Goal: Task Accomplishment & Management: Understand process/instructions

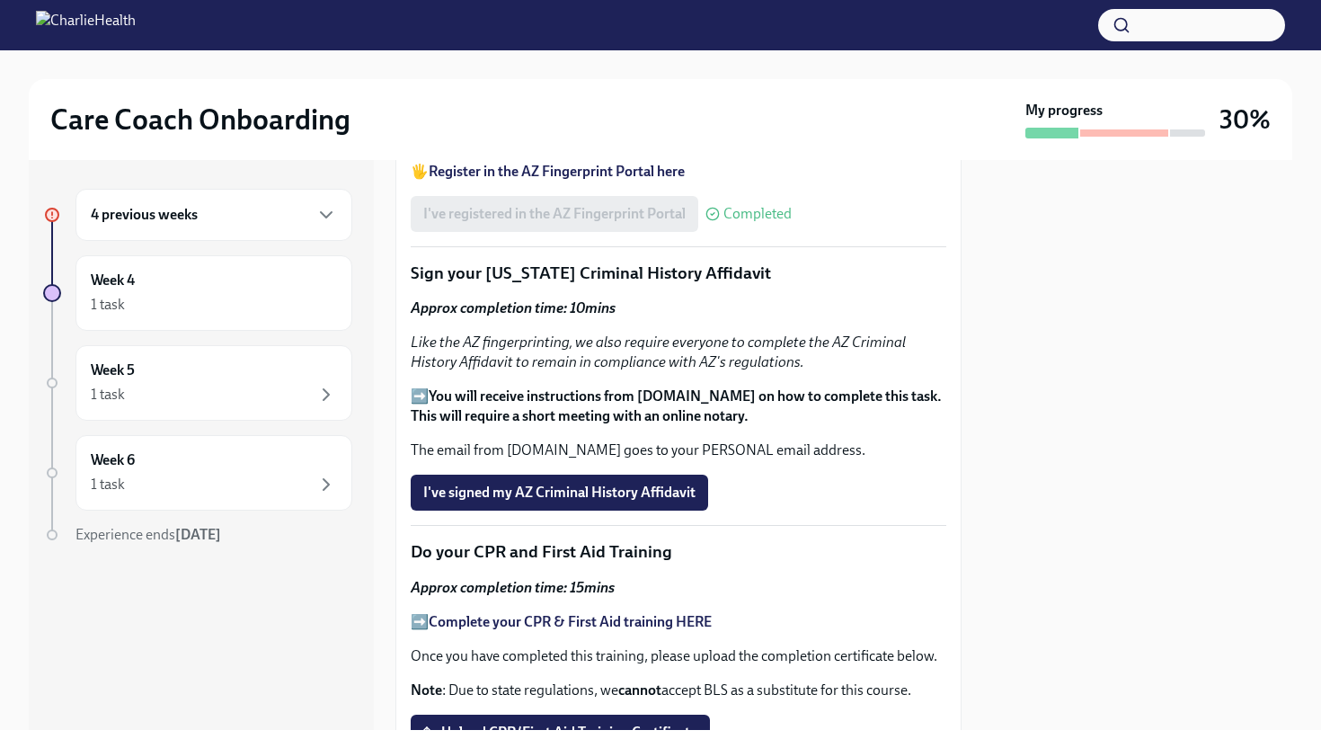
scroll to position [579, 0]
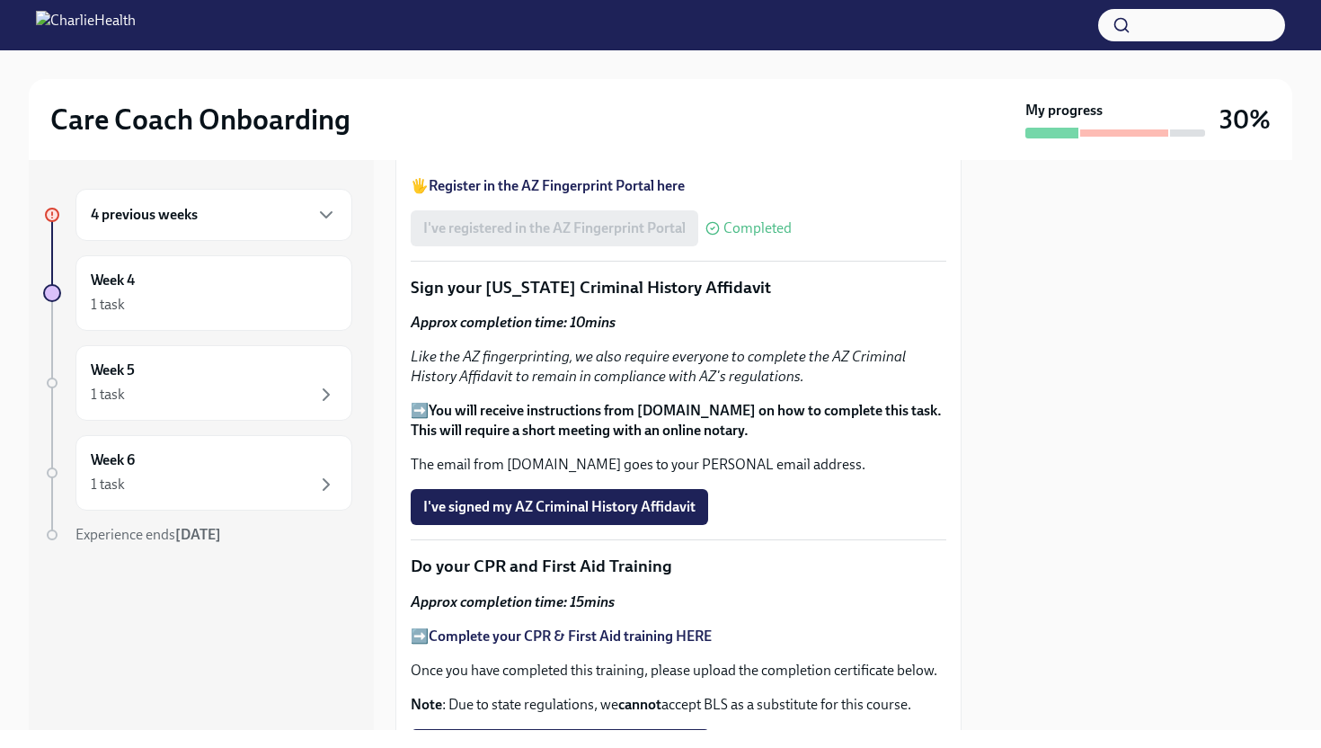
click at [569, 160] on strong "THESE instructions" at bounding box center [573, 151] width 120 height 17
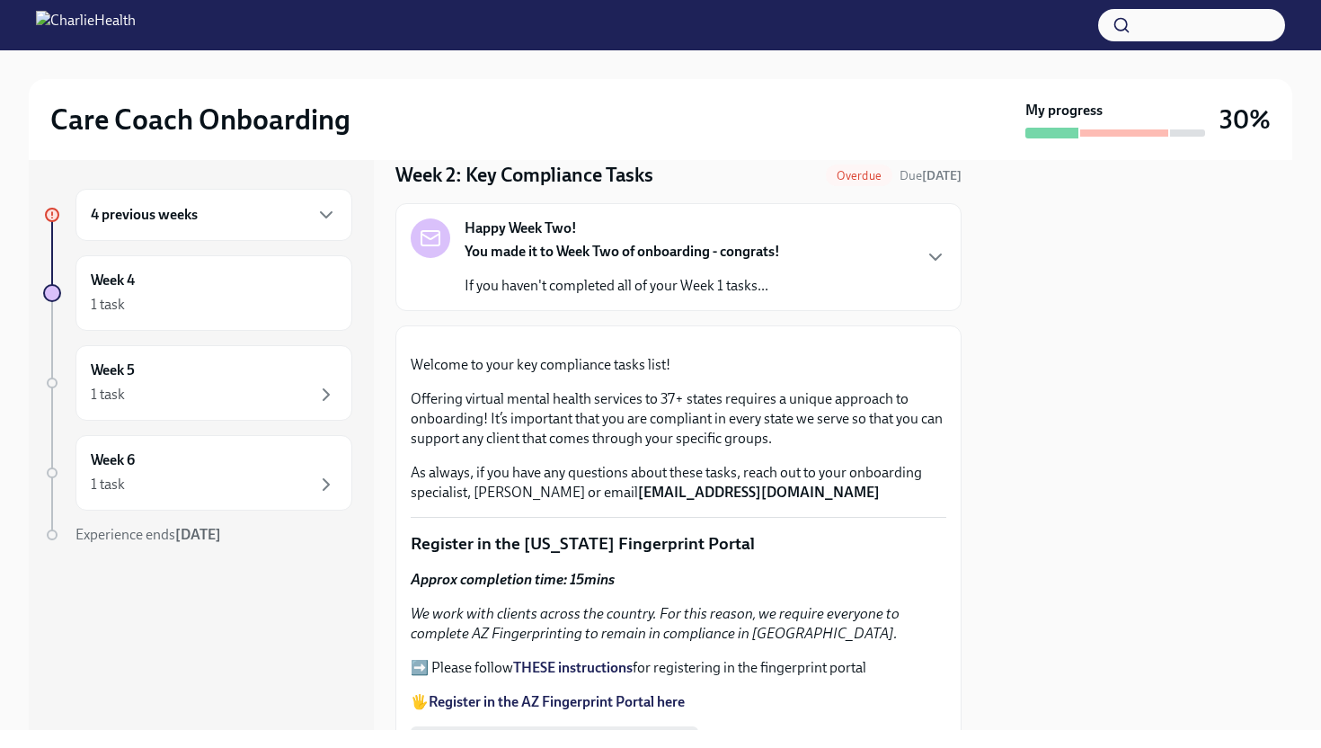
scroll to position [55, 0]
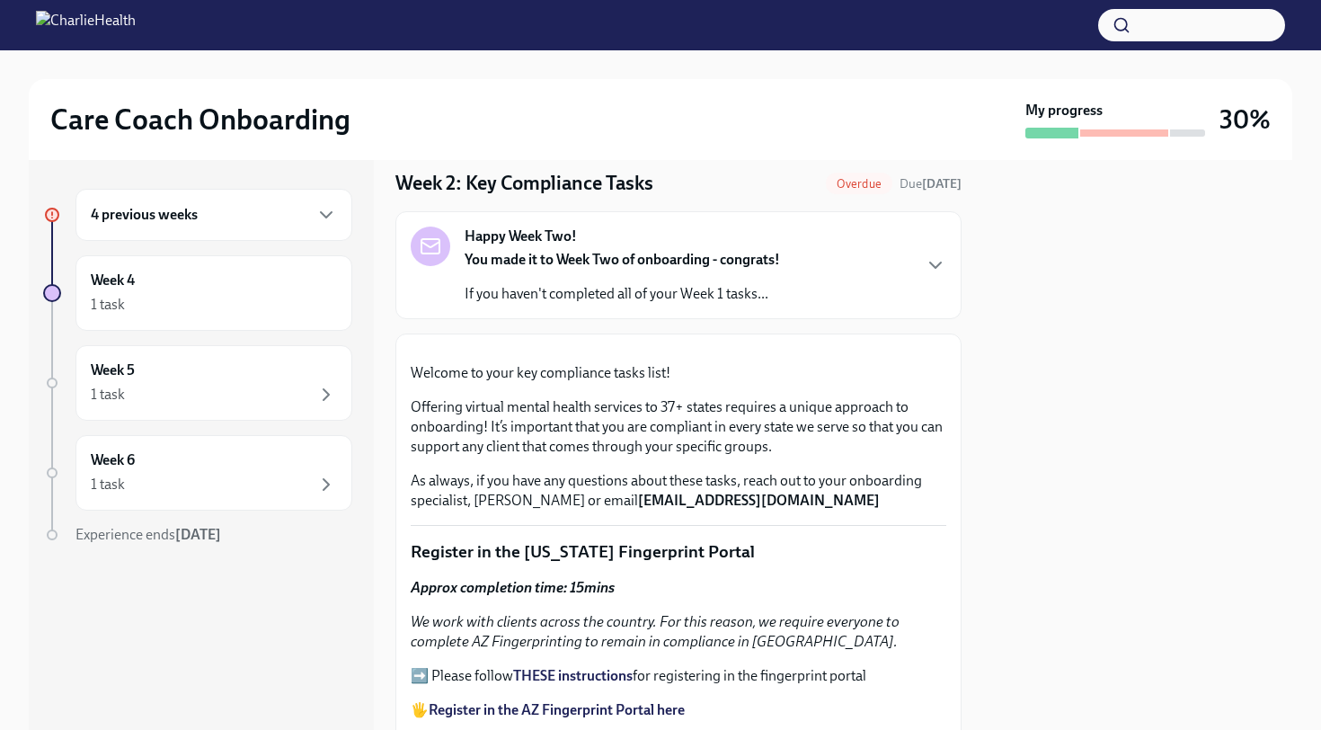
click at [873, 261] on div "Happy Week Two! You made it to Week Two of onboarding - congrats! If you haven'…" at bounding box center [679, 264] width 536 height 77
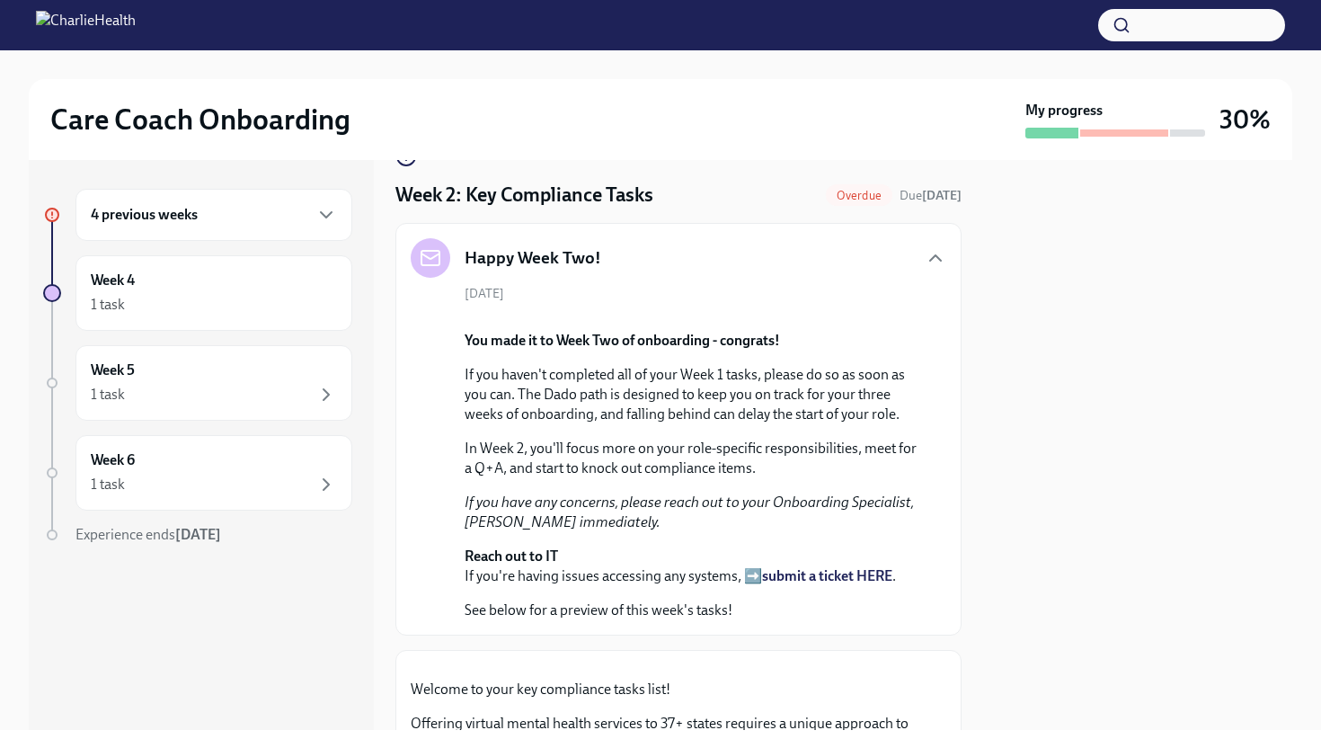
scroll to position [0, 0]
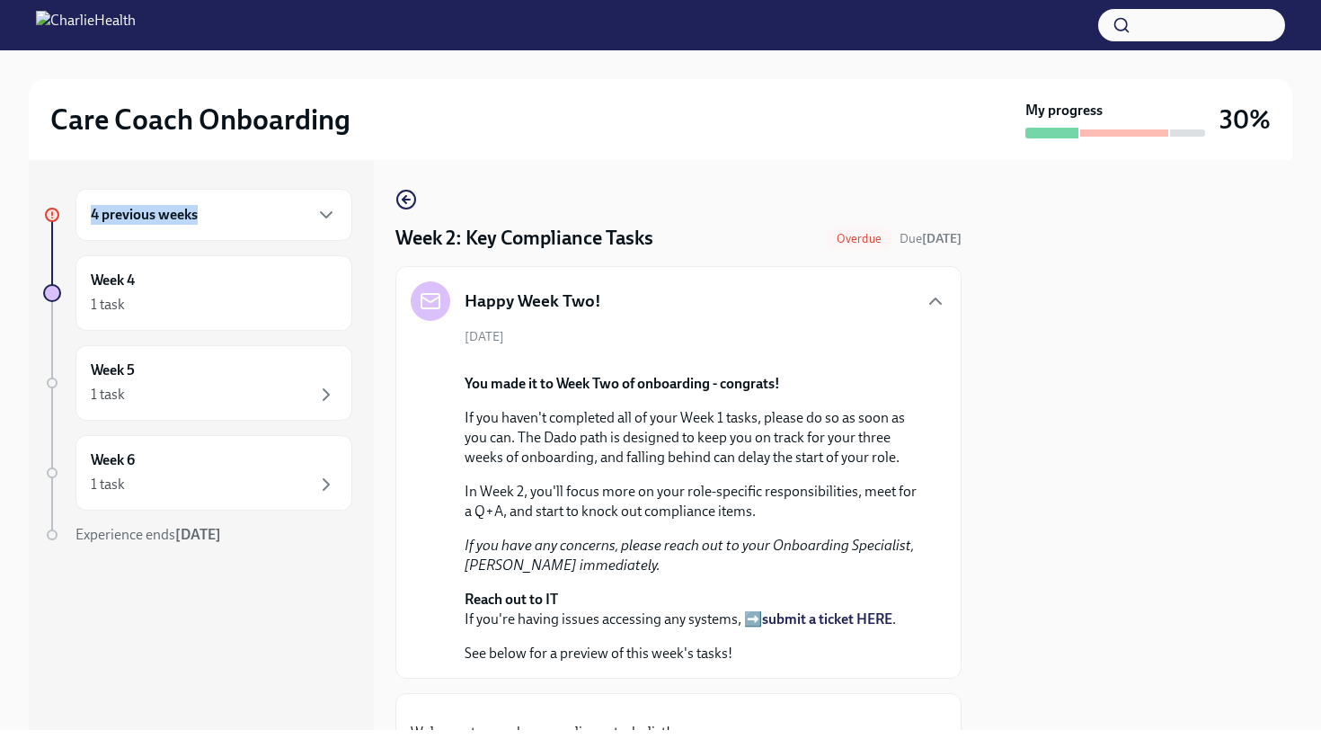
click at [228, 205] on div "4 previous weeks" at bounding box center [214, 215] width 246 height 22
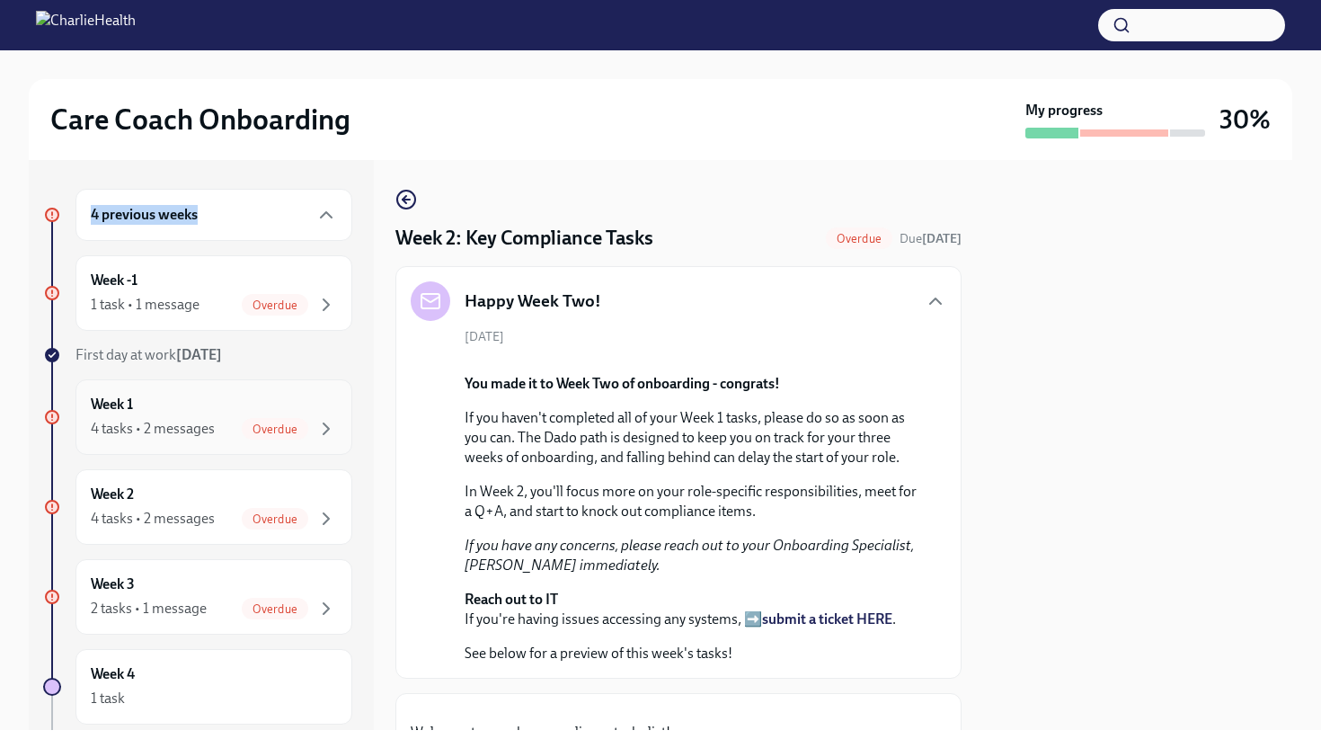
click at [199, 404] on div "Week 1 4 tasks • 2 messages Overdue" at bounding box center [214, 416] width 246 height 45
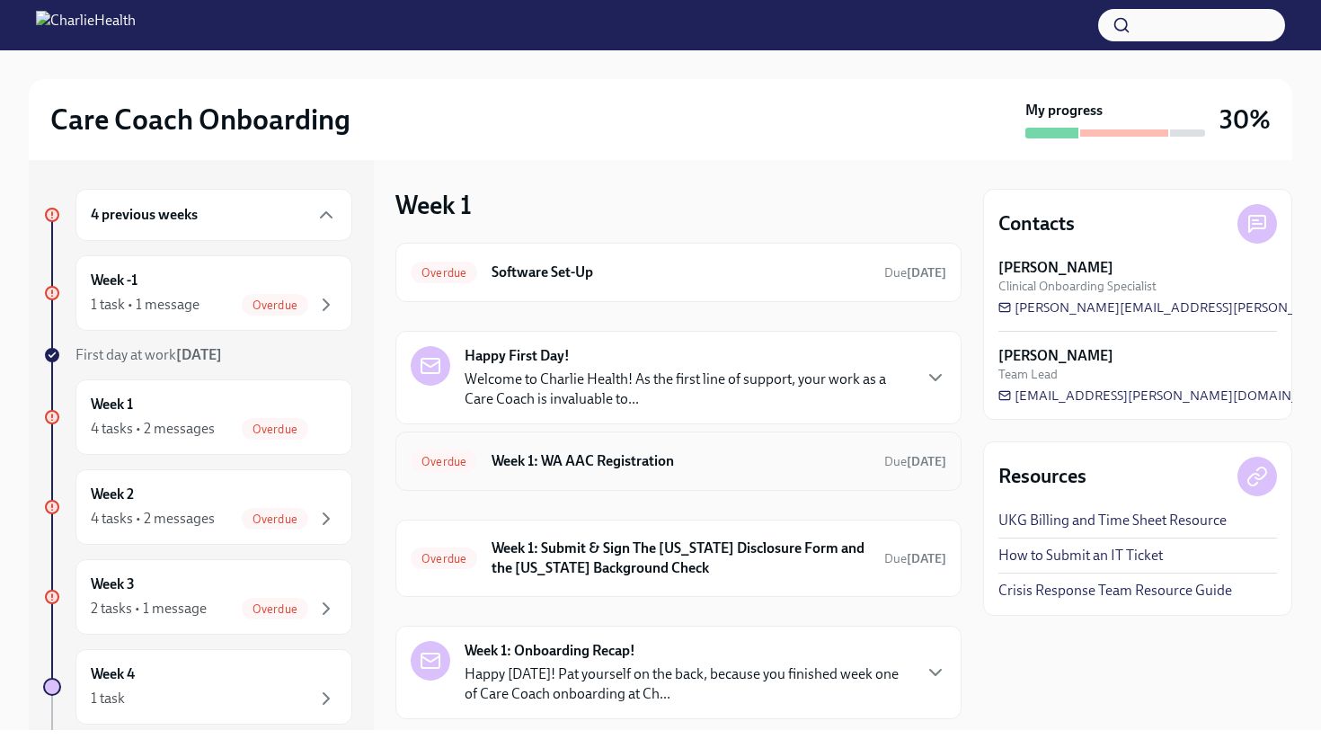
click at [626, 461] on h6 "Week 1: WA AAC Registration" at bounding box center [681, 461] width 378 height 20
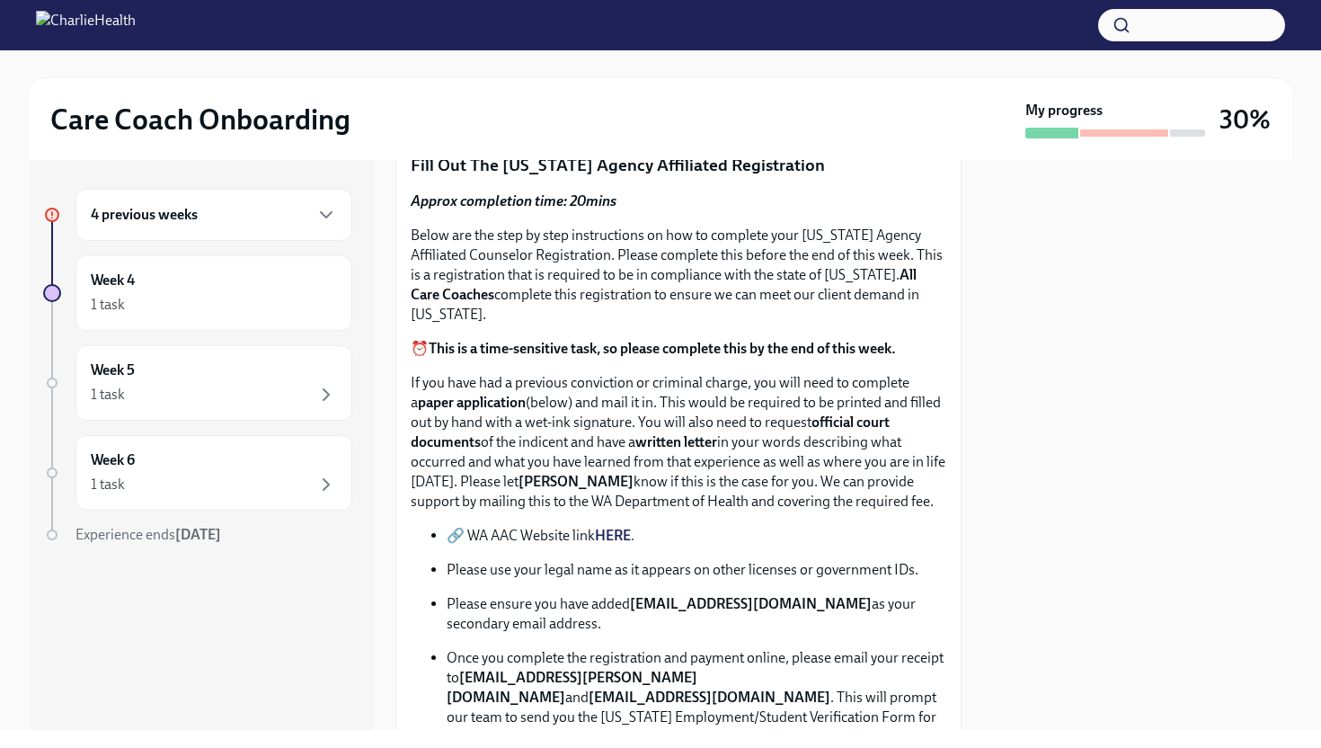
scroll to position [254, 0]
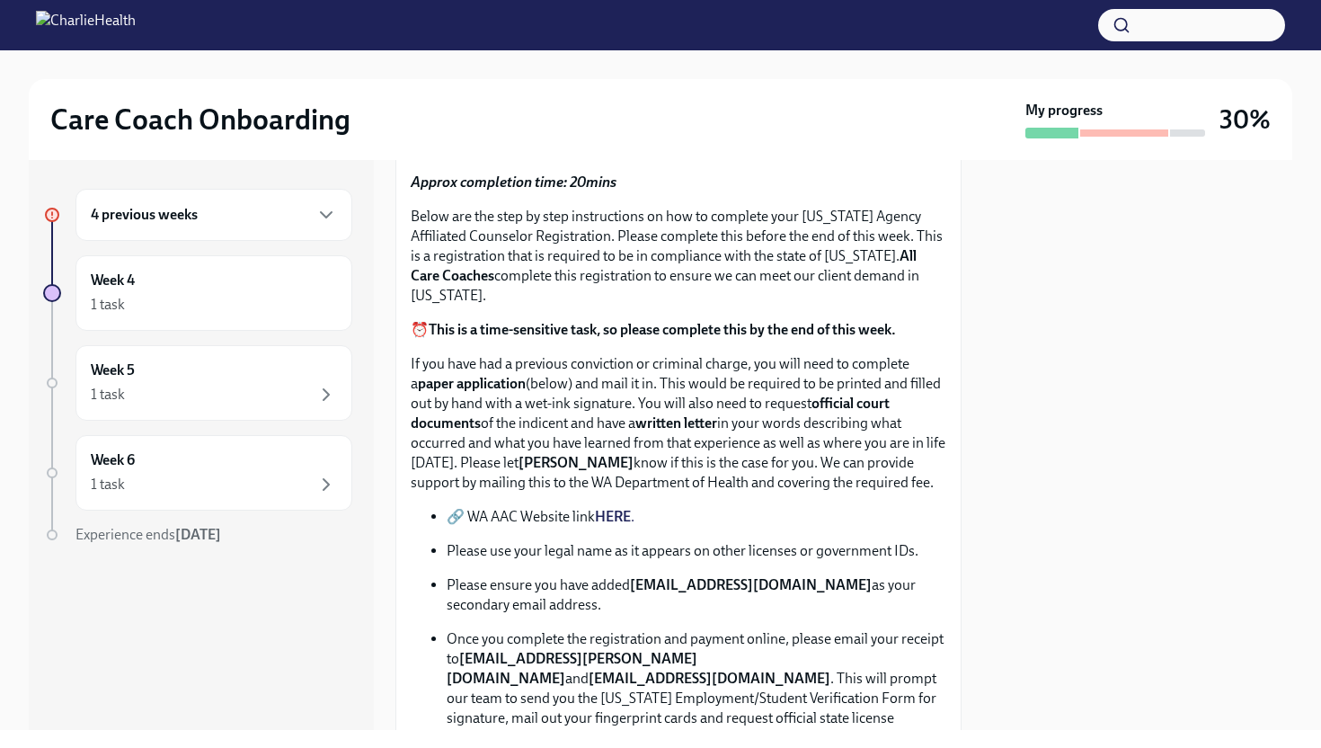
click at [620, 511] on strong "HERE" at bounding box center [613, 516] width 36 height 17
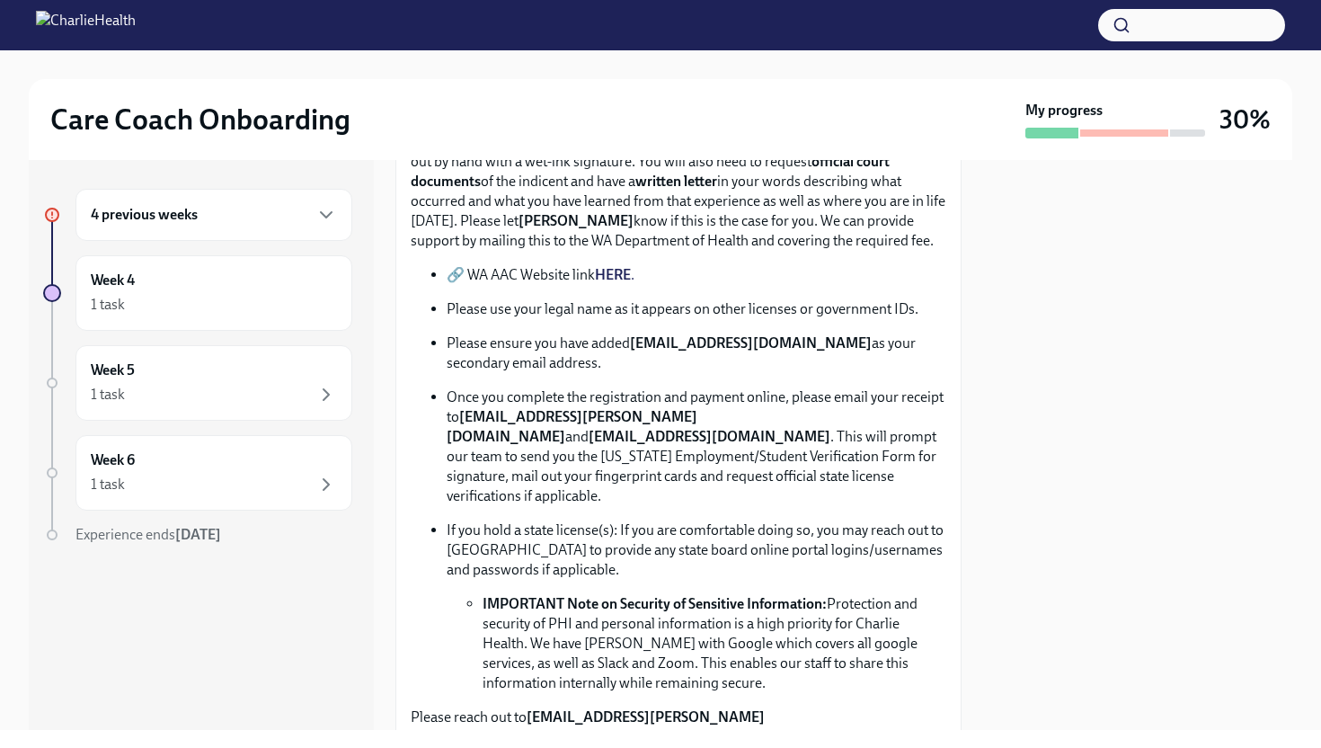
scroll to position [502, 0]
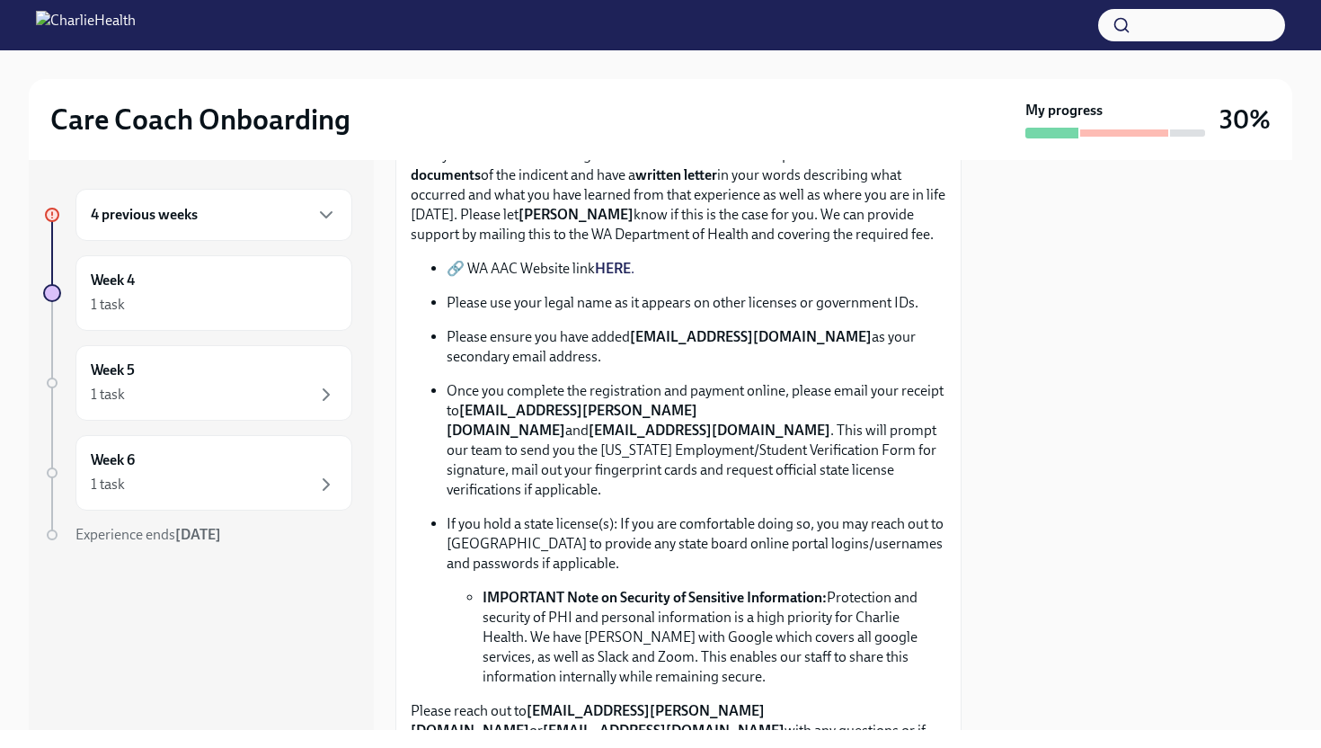
click at [215, 216] on div "4 previous weeks" at bounding box center [214, 215] width 246 height 22
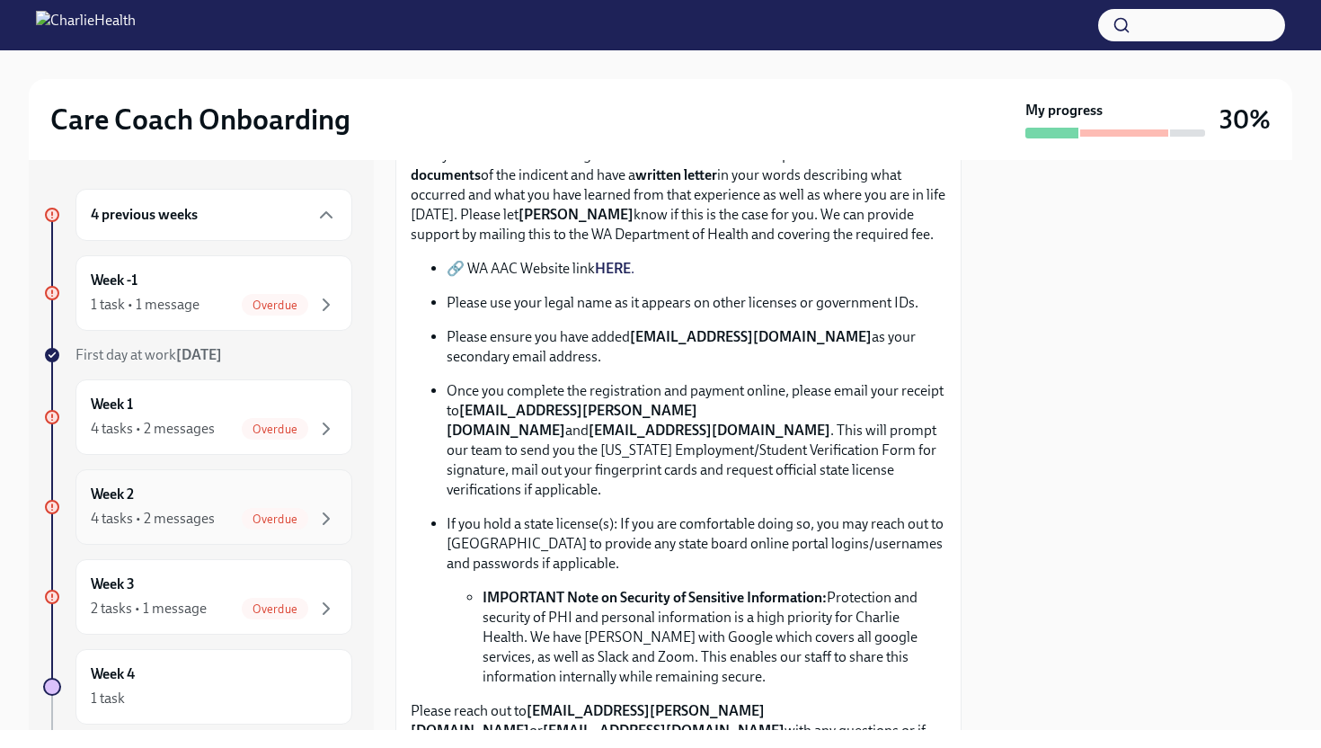
click at [165, 516] on div "4 tasks • 2 messages" at bounding box center [153, 519] width 124 height 20
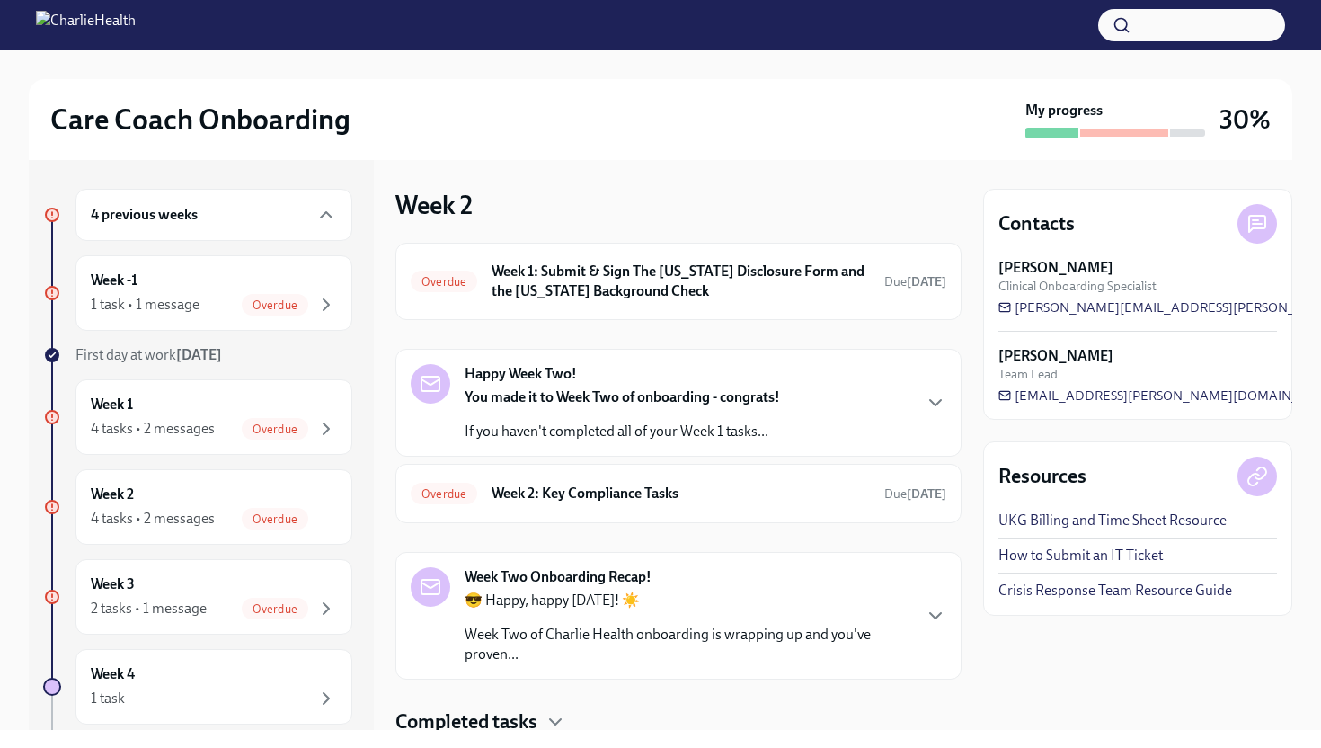
scroll to position [58, 0]
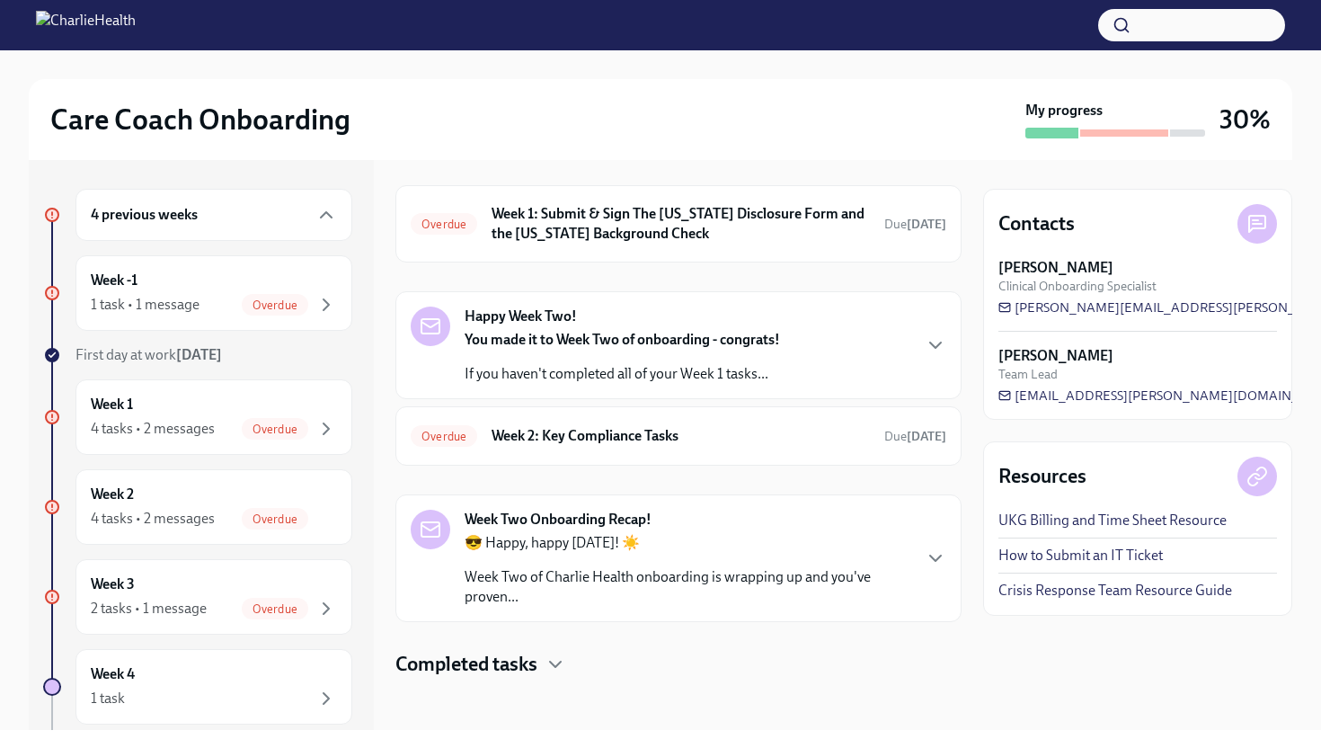
click at [752, 360] on div "You made it to Week Two of onboarding - congrats! If you haven't completed all …" at bounding box center [622, 357] width 315 height 54
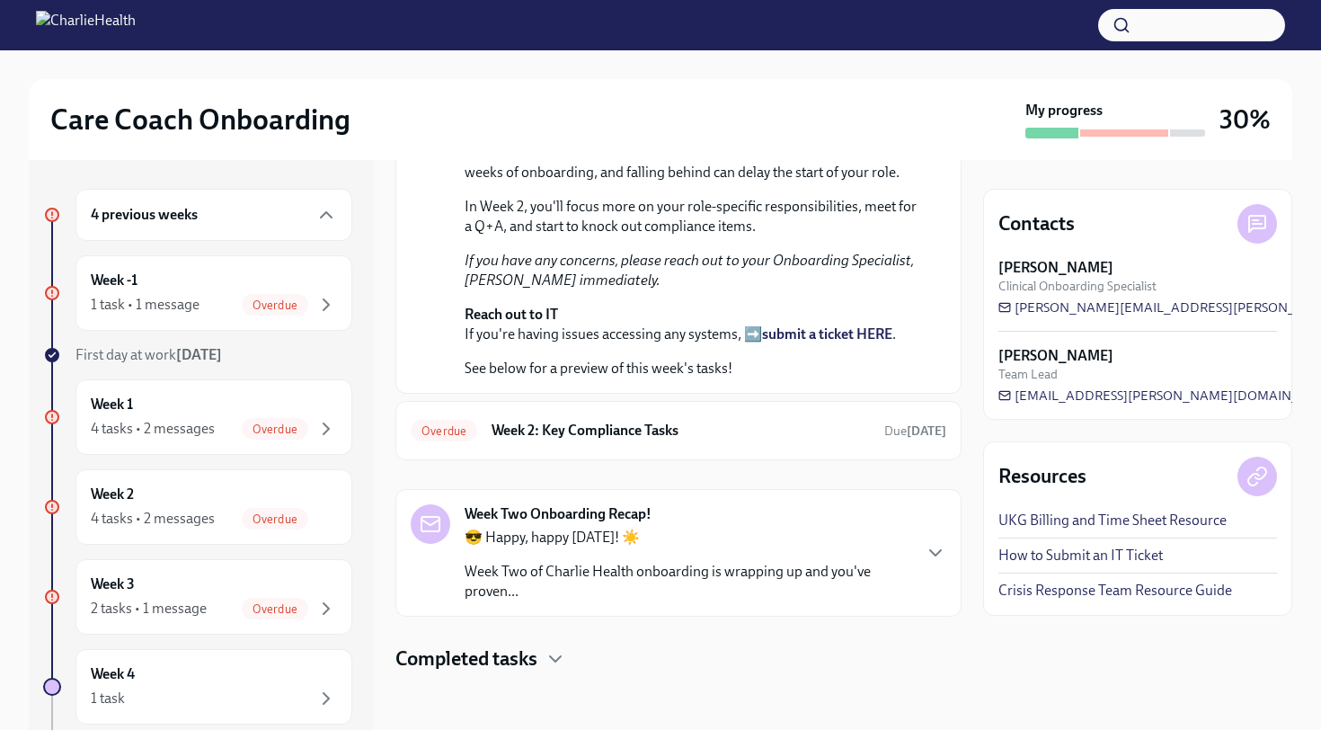
scroll to position [707, 0]
click at [741, 423] on h6 "Week 2: Key Compliance Tasks" at bounding box center [681, 431] width 378 height 20
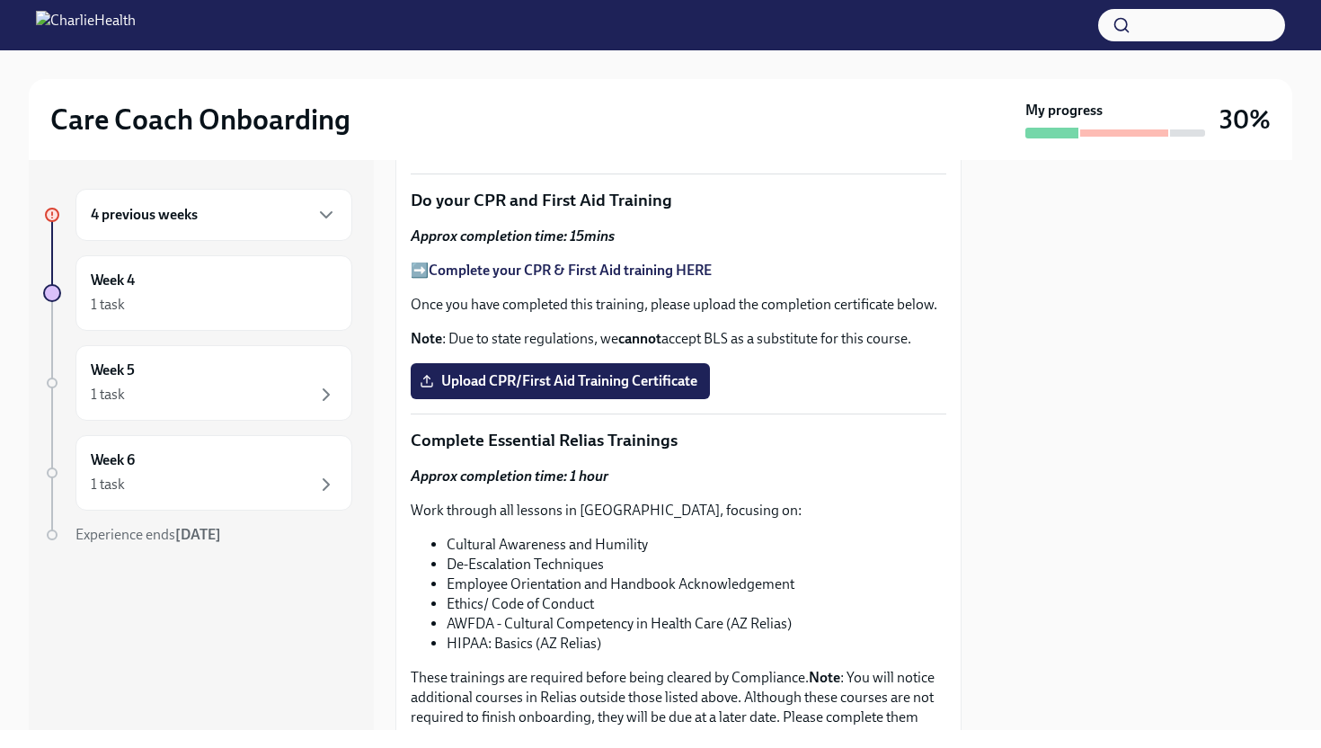
scroll to position [947, 0]
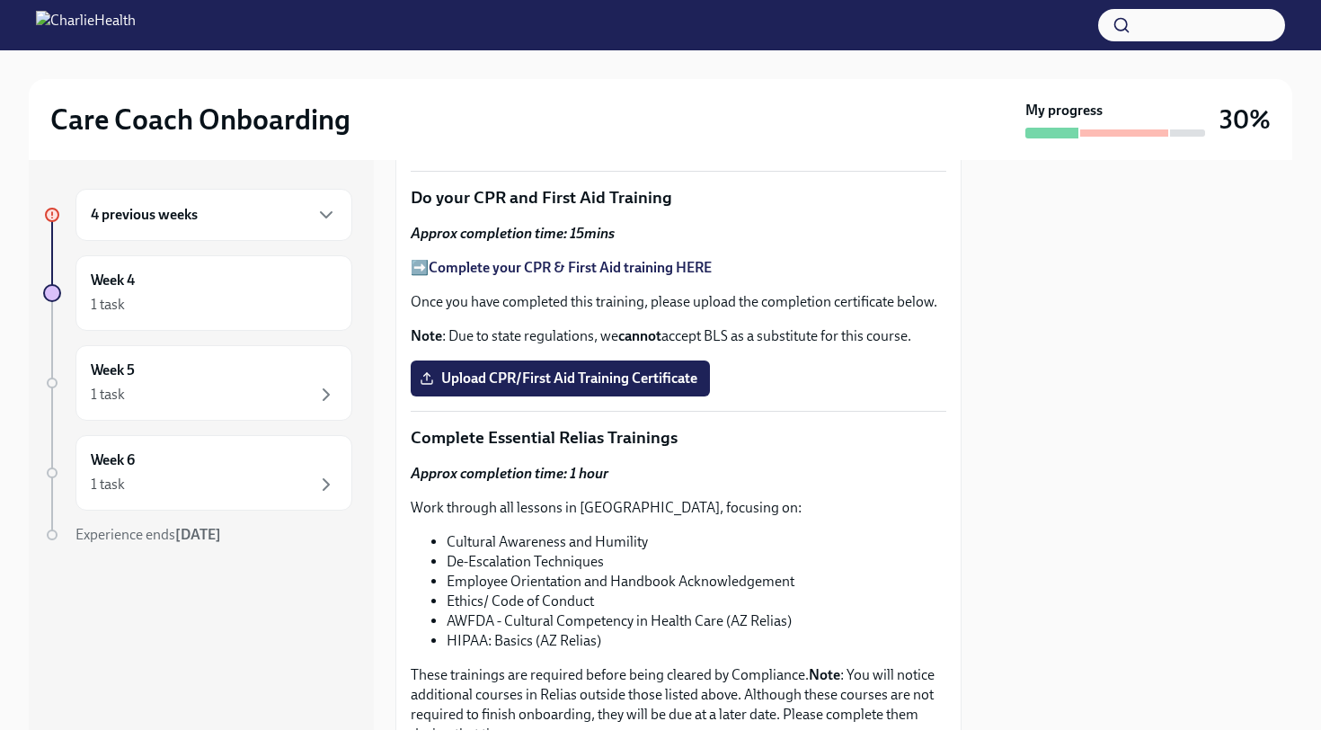
click at [596, 147] on span "I've signed my AZ Criminal History Affidavit" at bounding box center [559, 138] width 272 height 18
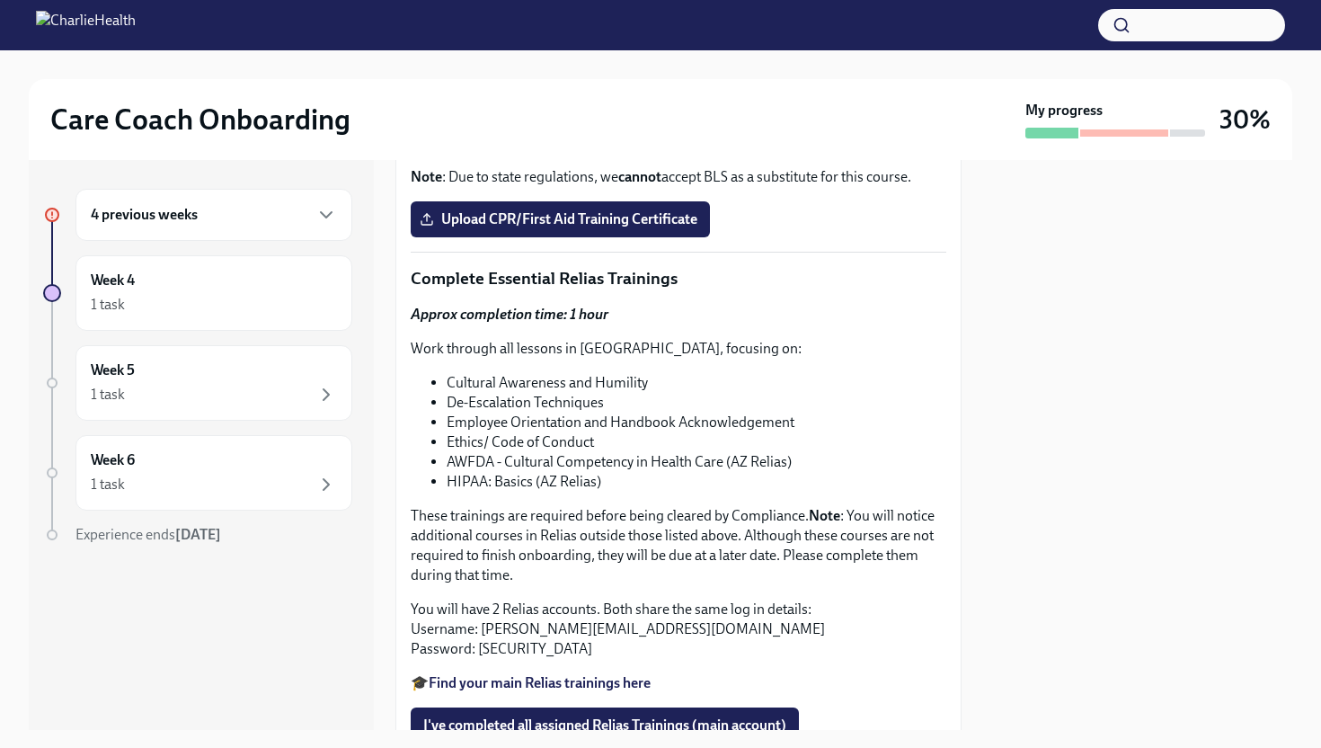
scroll to position [1126, 0]
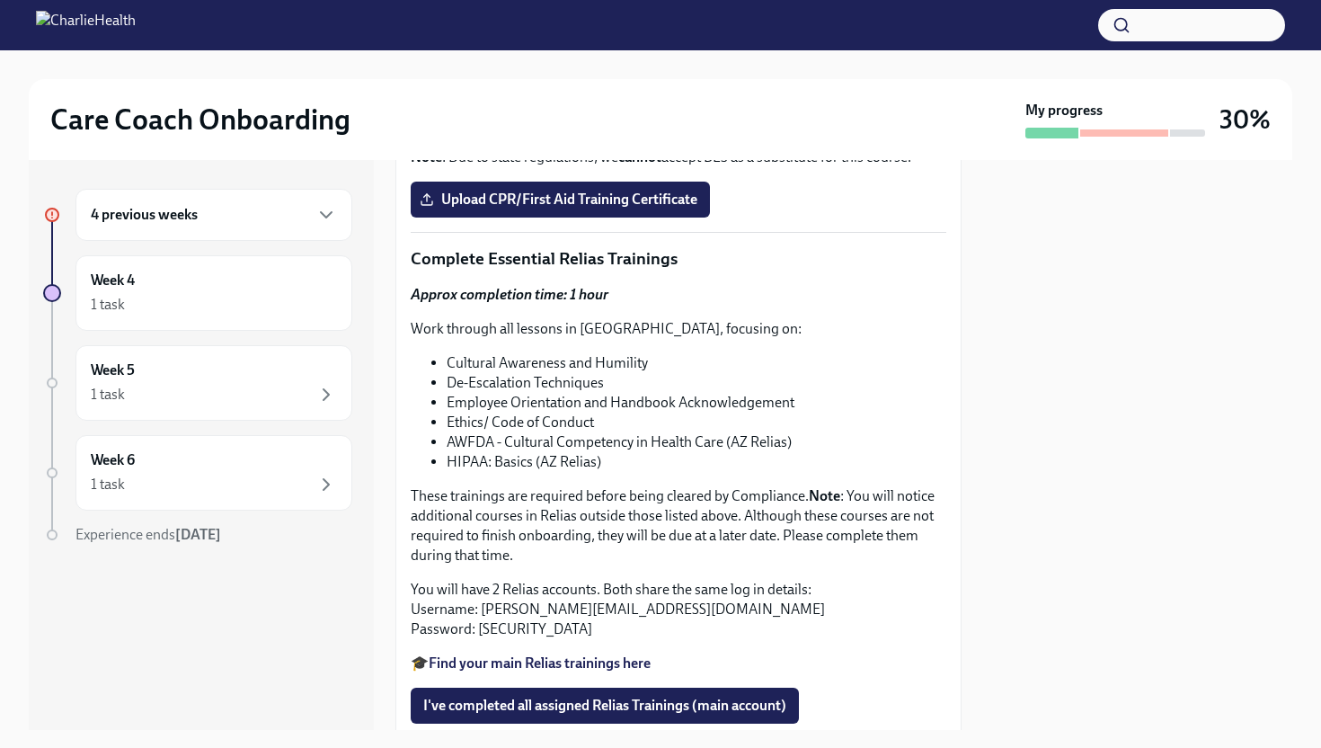
click at [698, 97] on strong "Complete your CPR & First Aid training HERE" at bounding box center [570, 88] width 283 height 17
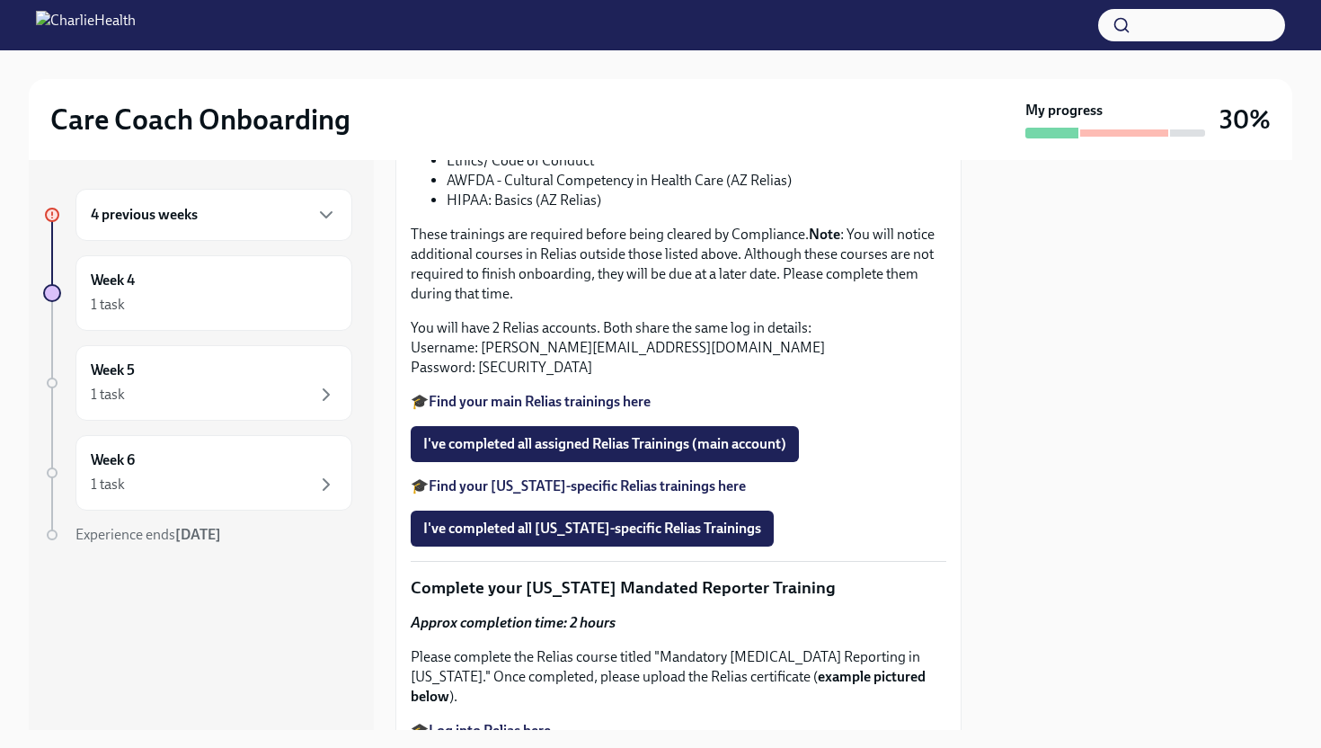
scroll to position [1408, 0]
